Goal: Information Seeking & Learning: Learn about a topic

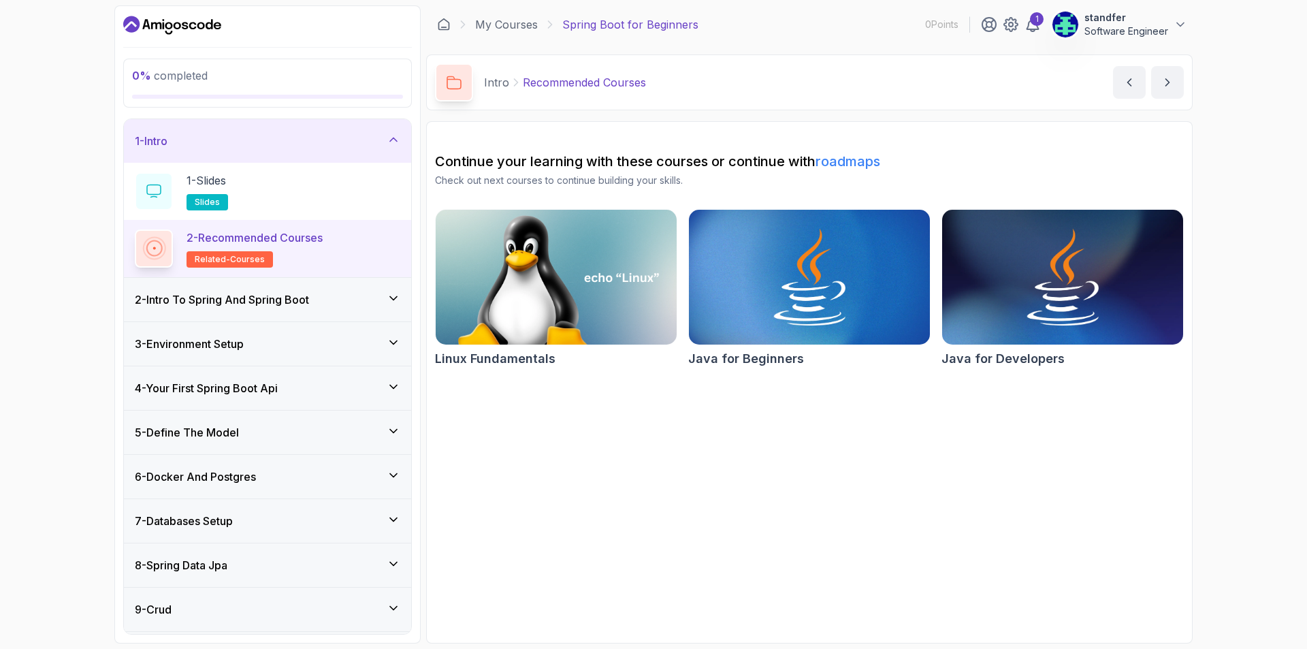
click at [264, 476] on div "6 - Docker And Postgres" at bounding box center [268, 476] width 266 height 16
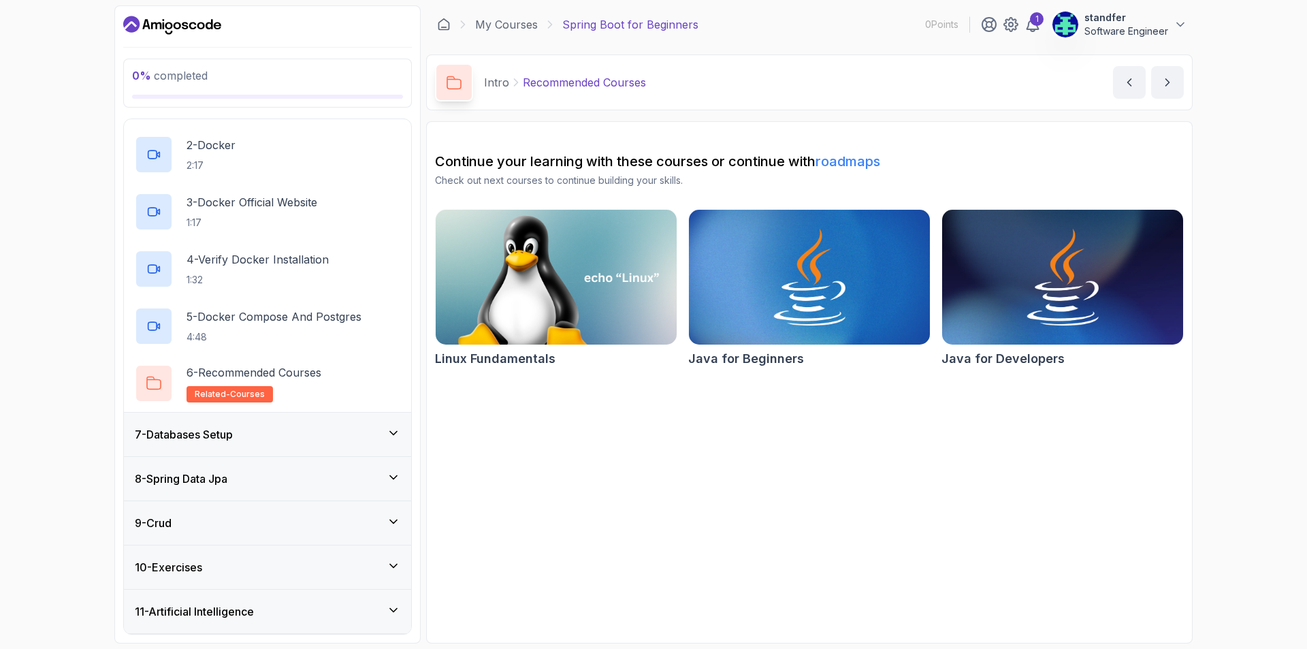
scroll to position [359, 0]
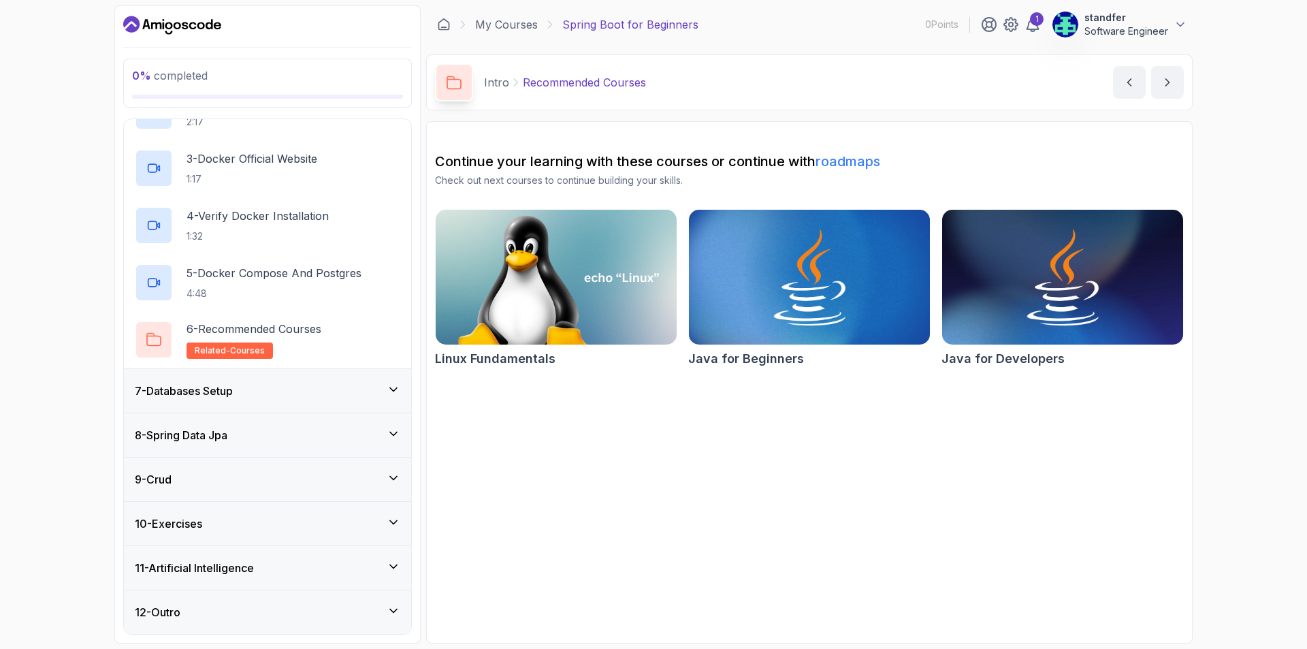
click at [202, 478] on div "9 - Crud" at bounding box center [268, 479] width 266 height 16
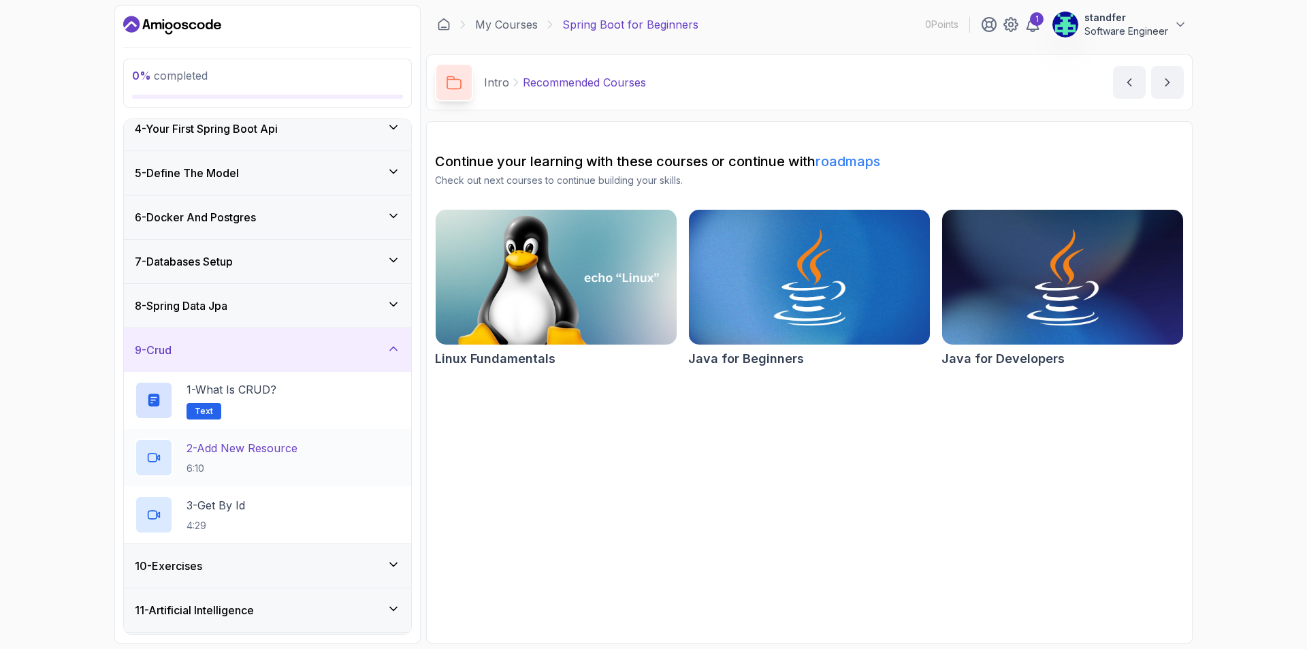
scroll to position [187, 0]
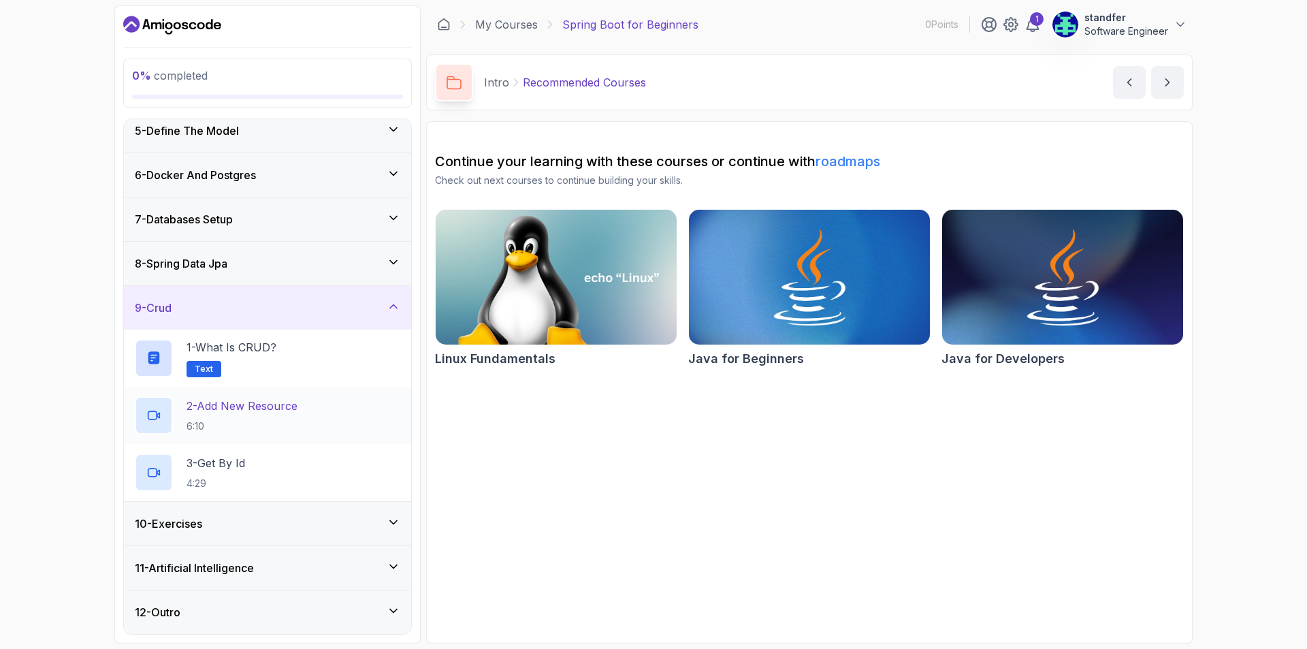
click at [268, 400] on p "2 - Add New Resource" at bounding box center [242, 406] width 111 height 16
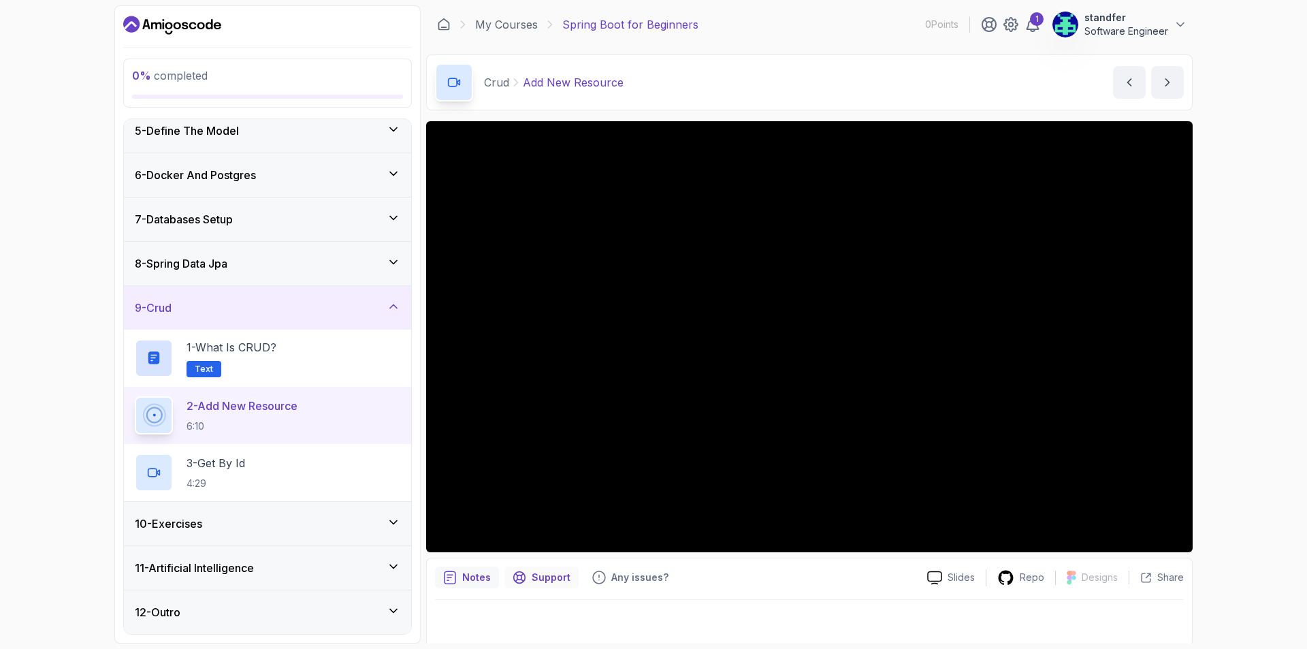
scroll to position [3, 0]
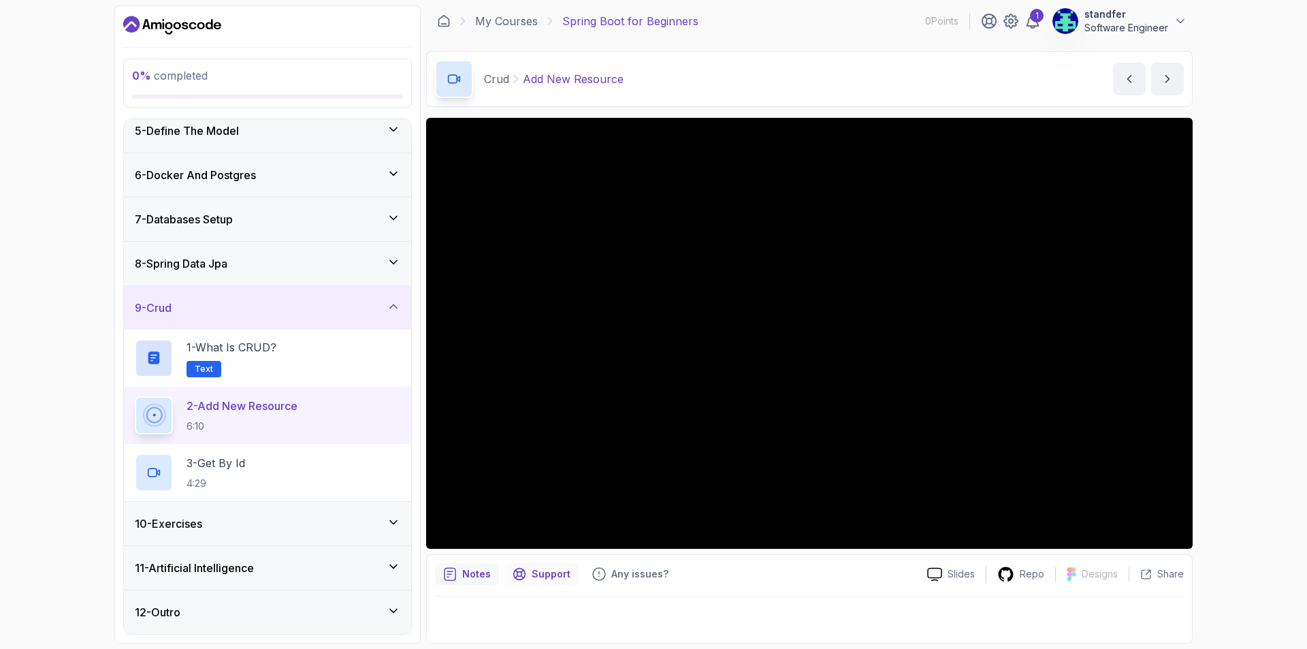
click at [538, 573] on p "Support" at bounding box center [551, 574] width 39 height 14
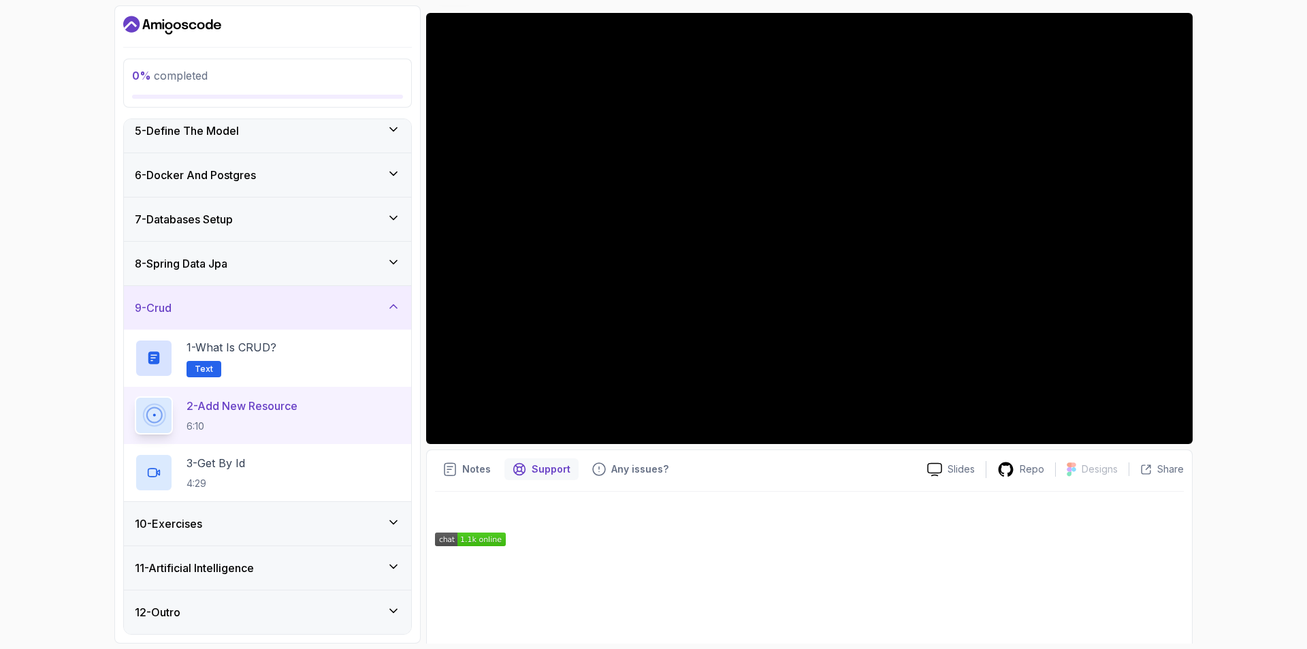
scroll to position [265, 0]
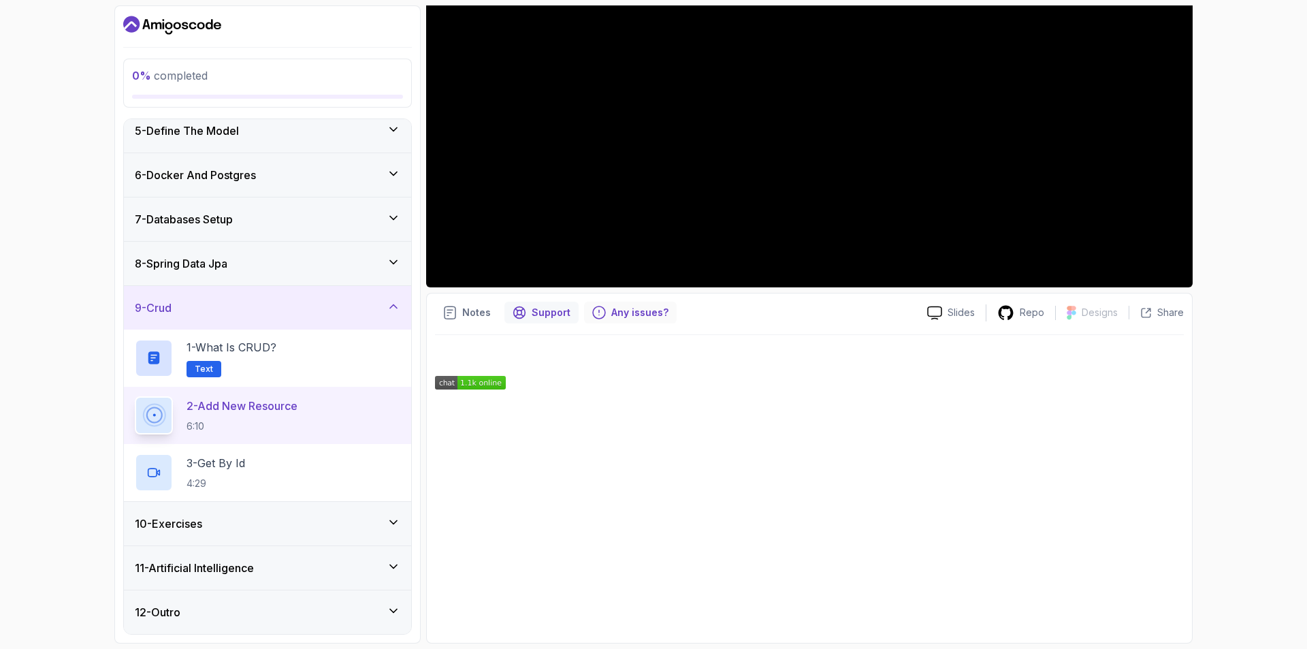
click at [619, 313] on p "Any issues?" at bounding box center [639, 313] width 57 height 14
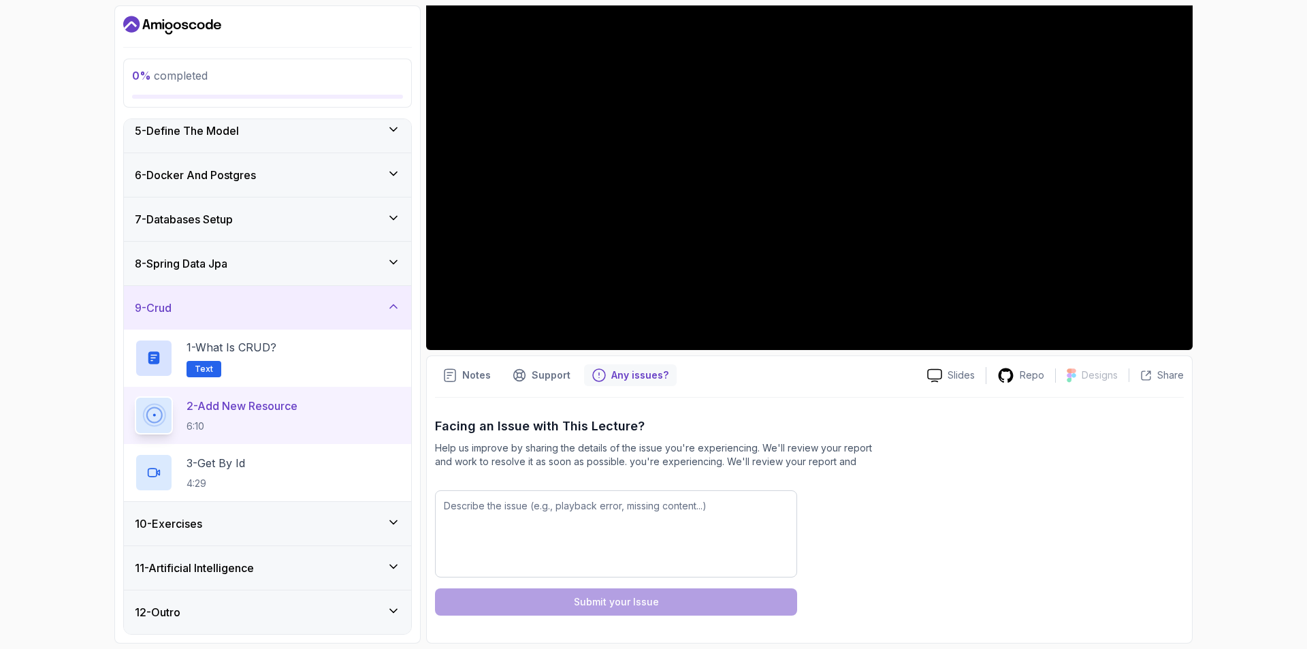
scroll to position [202, 0]
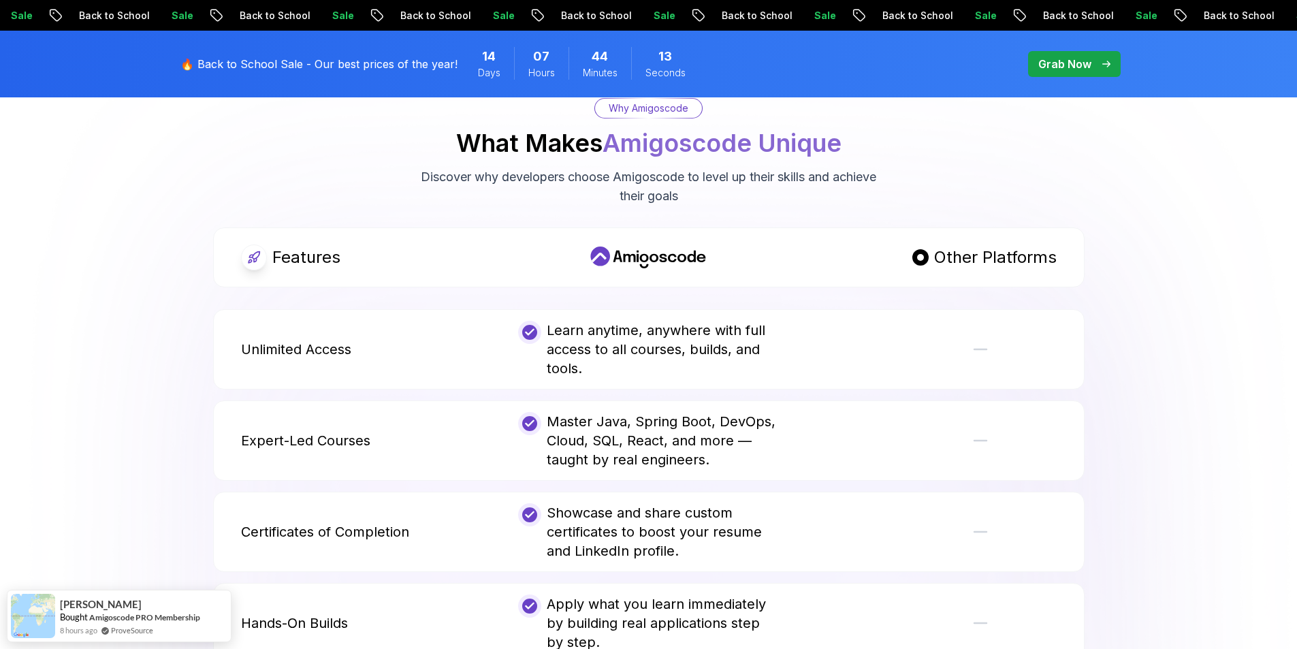
scroll to position [2519, 0]
